Goal: Transaction & Acquisition: Obtain resource

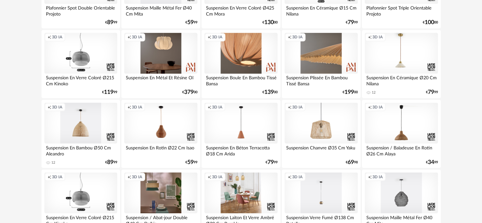
scroll to position [1110, 0]
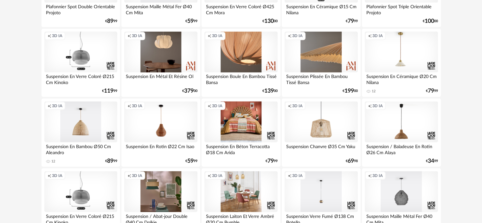
click at [241, 129] on div "Creation icon 3D IA" at bounding box center [241, 121] width 73 height 41
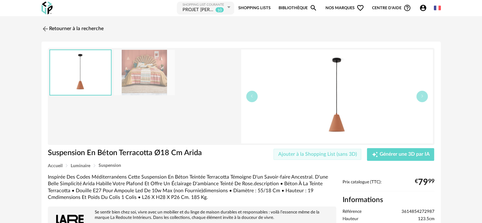
click at [337, 153] on span "Ajouter à la Shopping List (sans 3D)" at bounding box center [317, 154] width 79 height 5
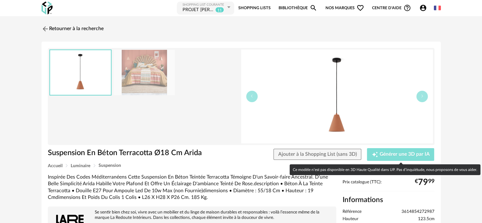
click at [397, 153] on span "Générer une 3D par IA" at bounding box center [405, 154] width 50 height 5
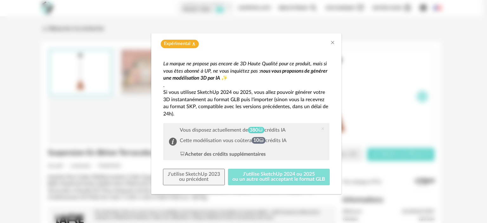
click at [258, 176] on button "J'utilise SketchUp 2024 ou 2025 ou un autre outil acceptant le format GLB" at bounding box center [279, 177] width 102 height 16
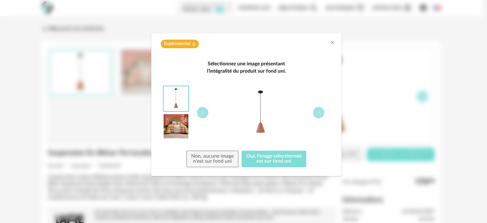
click at [270, 158] on button "Oui, l'image sélectionnée est sur fond uni" at bounding box center [274, 159] width 65 height 16
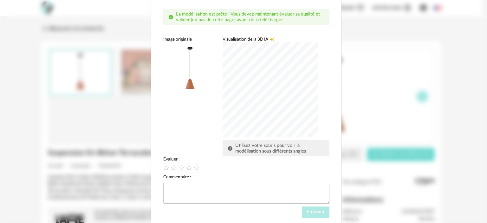
scroll to position [71, 0]
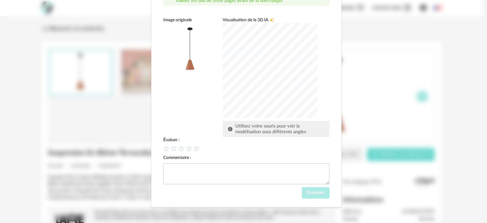
click at [259, 87] on div "dialog" at bounding box center [270, 70] width 95 height 95
click at [265, 107] on div "dialog" at bounding box center [270, 70] width 95 height 95
click at [265, 86] on div "dialog" at bounding box center [270, 70] width 95 height 95
click at [197, 149] on icon "dialog" at bounding box center [196, 148] width 7 height 7
click at [312, 193] on span "Envoyer" at bounding box center [316, 192] width 18 height 5
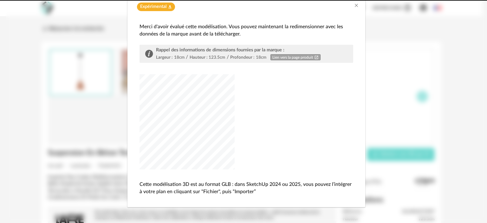
scroll to position [37, 0]
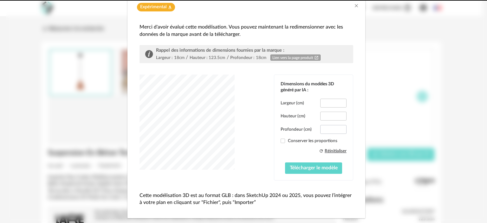
type input "****"
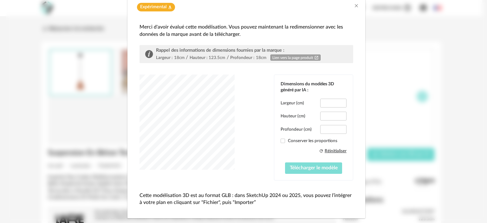
click at [302, 166] on span "Télécharger le modèle" at bounding box center [314, 167] width 48 height 5
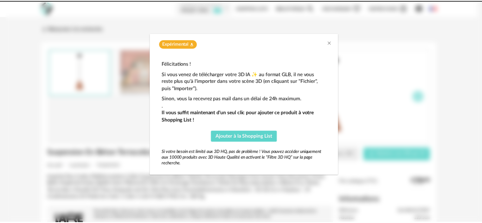
scroll to position [0, 0]
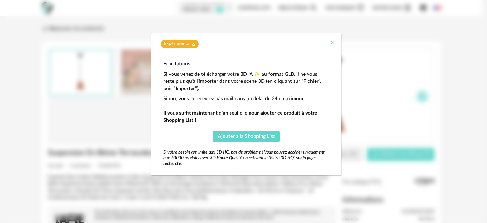
click at [332, 42] on icon "Close" at bounding box center [332, 42] width 5 height 5
